Goal: Task Accomplishment & Management: Complete application form

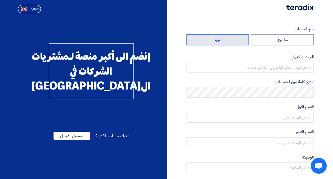
click at [222, 38] on label "مورد" at bounding box center [217, 39] width 63 height 11
click at [222, 38] on input "مورد" at bounding box center [217, 39] width 62 height 11
radio input "true"
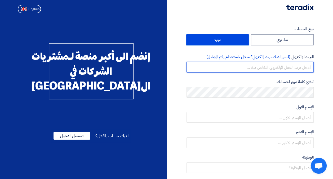
click at [226, 64] on input "email" at bounding box center [249, 67] width 127 height 11
click at [252, 69] on input "email" at bounding box center [249, 67] width 127 height 11
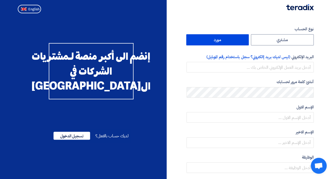
click at [224, 38] on label "مورد" at bounding box center [217, 39] width 63 height 11
click at [224, 38] on input "مورد" at bounding box center [217, 39] width 62 height 11
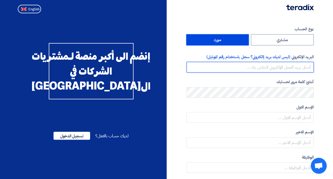
click at [254, 66] on input "email" at bounding box center [249, 67] width 127 height 11
paste input "KSAprocurement@ipexcellera.com"
type input "KSAprocurement@ipexcellera.com"
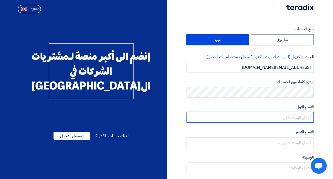
click at [279, 117] on input "text" at bounding box center [249, 117] width 127 height 11
type input "Rayouf"
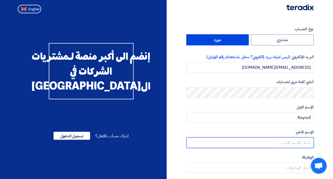
click at [268, 145] on input "text" at bounding box center [249, 142] width 127 height 11
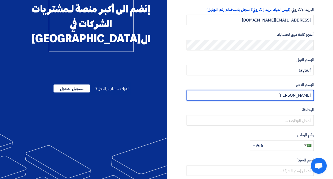
scroll to position [48, 0]
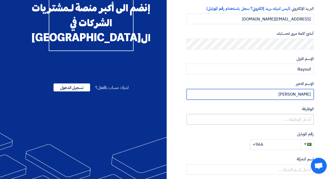
type input "Almubarak"
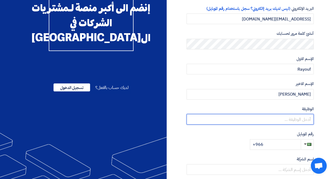
click at [227, 119] on input "text" at bounding box center [249, 119] width 127 height 11
click at [240, 119] on input "text" at bounding box center [249, 119] width 127 height 11
paste input "procurement"
click at [288, 119] on input "procurement" at bounding box center [249, 119] width 127 height 11
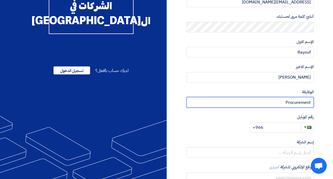
type input "Procurement"
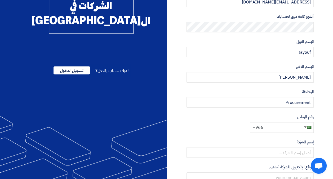
click at [272, 125] on input "+966" at bounding box center [275, 127] width 51 height 11
click at [279, 126] on input "+966" at bounding box center [275, 127] width 51 height 11
click at [278, 125] on input "+966" at bounding box center [275, 127] width 51 height 11
paste input "55 397 3781"
click at [279, 127] on input "+966 55 397 3781" at bounding box center [275, 127] width 51 height 11
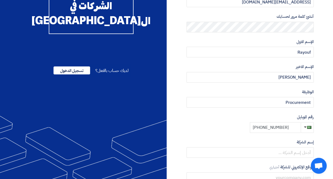
click at [270, 127] on input "+966 55 3973781" at bounding box center [275, 127] width 51 height 11
click at [265, 127] on input "+966 553973781" at bounding box center [275, 127] width 51 height 11
type input "+966553973781"
click at [221, 135] on div "نوع الحساب مشتري مورد البريد الإلكتروني (ليس لديك بريد إالكتروني؟ سجل باستخدام …" at bounding box center [249, 88] width 127 height 254
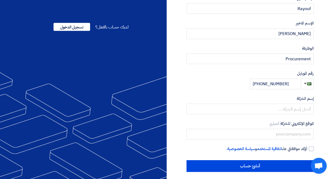
scroll to position [110, 0]
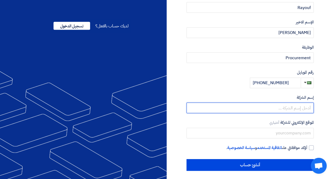
click at [246, 105] on input "text" at bounding box center [249, 107] width 127 height 11
click at [242, 106] on input "text" at bounding box center [249, 107] width 127 height 11
paste input "Instinctif Partners for Public Relations and Communication Co"
type input "Instinctif Partners for Public Relations and Communication Co"
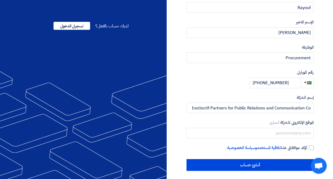
click at [241, 122] on label "الموقع الإلكتروني للشركة أختياري" at bounding box center [249, 122] width 127 height 6
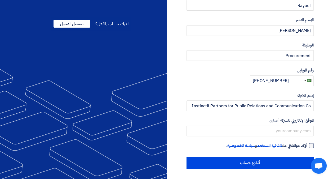
click at [312, 144] on div at bounding box center [311, 145] width 5 height 5
click at [307, 144] on input "أؤكد موافقتي على اتفاقية المستخدم و سياسة الخصوصية ." at bounding box center [243, 147] width 127 height 11
checkbox input "true"
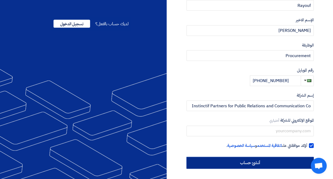
click at [238, 160] on input "أنشئ حساب" at bounding box center [249, 163] width 127 height 12
click at [234, 163] on input "أنشئ حساب" at bounding box center [249, 163] width 127 height 12
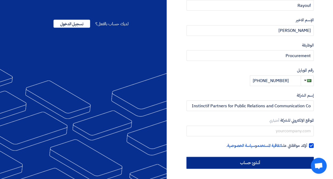
click at [234, 163] on input "أنشئ حساب" at bounding box center [249, 163] width 127 height 12
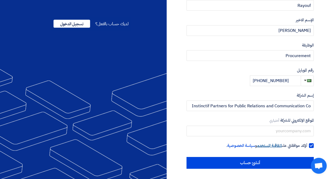
click at [269, 144] on link "اتفاقية المستخدم" at bounding box center [269, 145] width 25 height 6
click at [238, 143] on link "سياسة الخصوصية" at bounding box center [241, 145] width 28 height 6
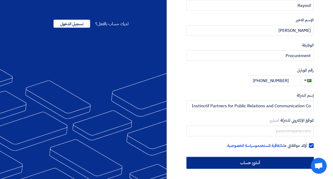
click at [252, 163] on input "أنشئ حساب" at bounding box center [249, 163] width 127 height 12
click at [242, 165] on input "أنشئ حساب" at bounding box center [249, 163] width 127 height 12
click at [252, 163] on input "أنشئ حساب" at bounding box center [249, 163] width 127 height 12
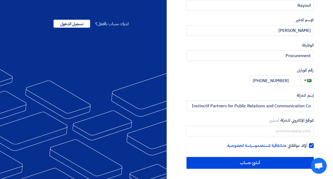
scroll to position [0, 0]
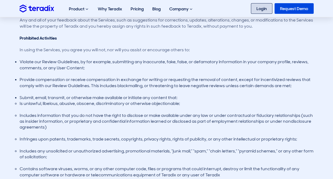
scroll to position [587, 0]
